Goal: Complete application form

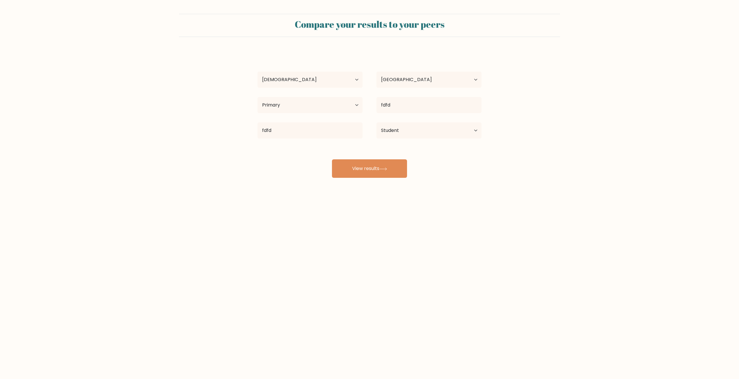
select select "25_34"
select select "UA"
select select "primary"
select select "student"
select select "25_34"
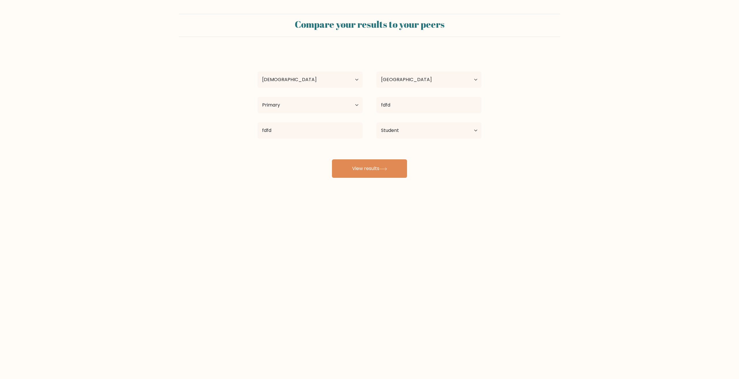
select select "UA"
select select "primary"
select select "student"
